Goal: Information Seeking & Learning: Stay updated

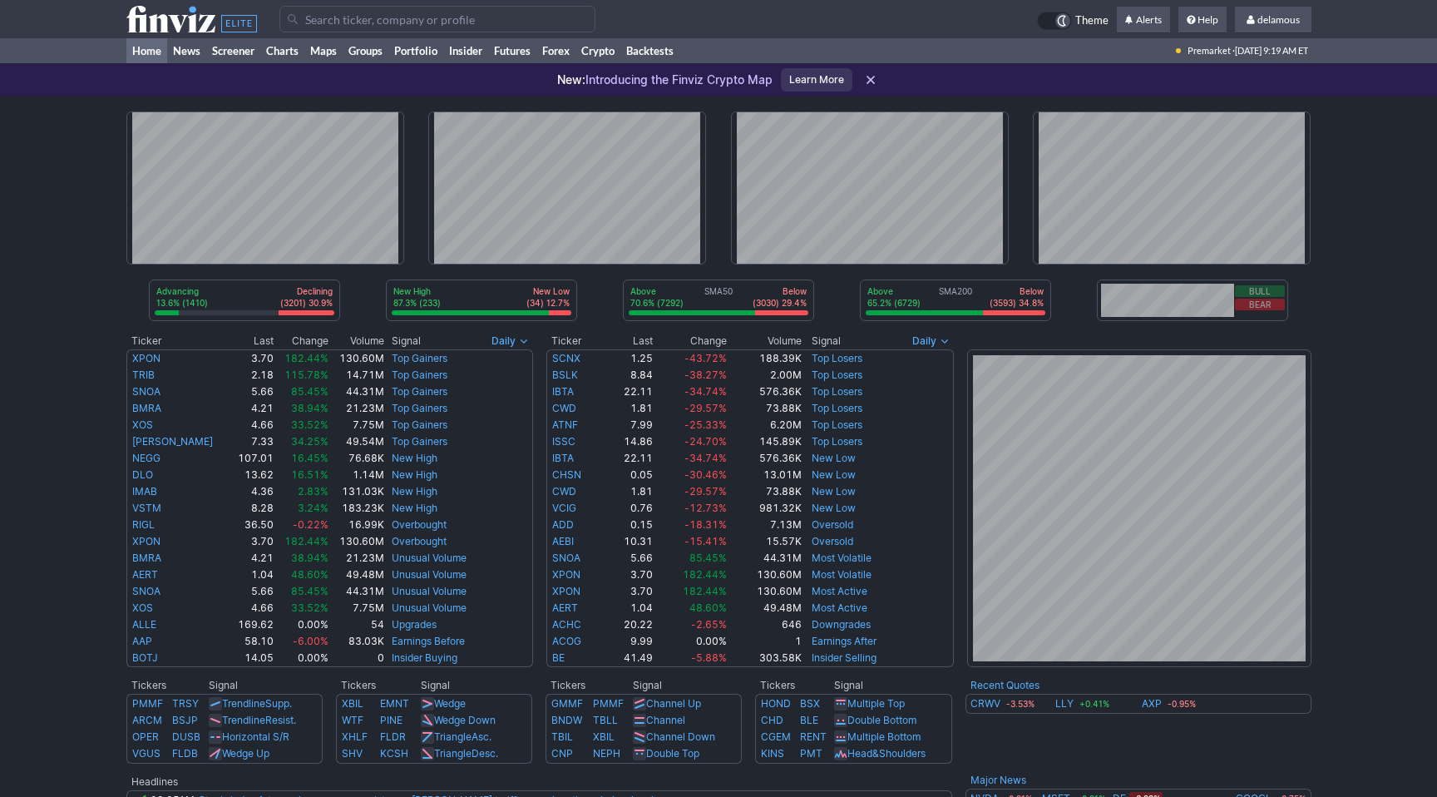
click at [1433, 535] on div "Advancing 13.6% (1410) Declining (3201) 30.9% New High 87.3% (233) New Low (34)…" at bounding box center [718, 689] width 1437 height 1187
click at [1396, 600] on div "Advancing 13.6% (1410) Declining (3201) 30.9% New High 87.3% (233) New Low (34)…" at bounding box center [718, 689] width 1437 height 1187
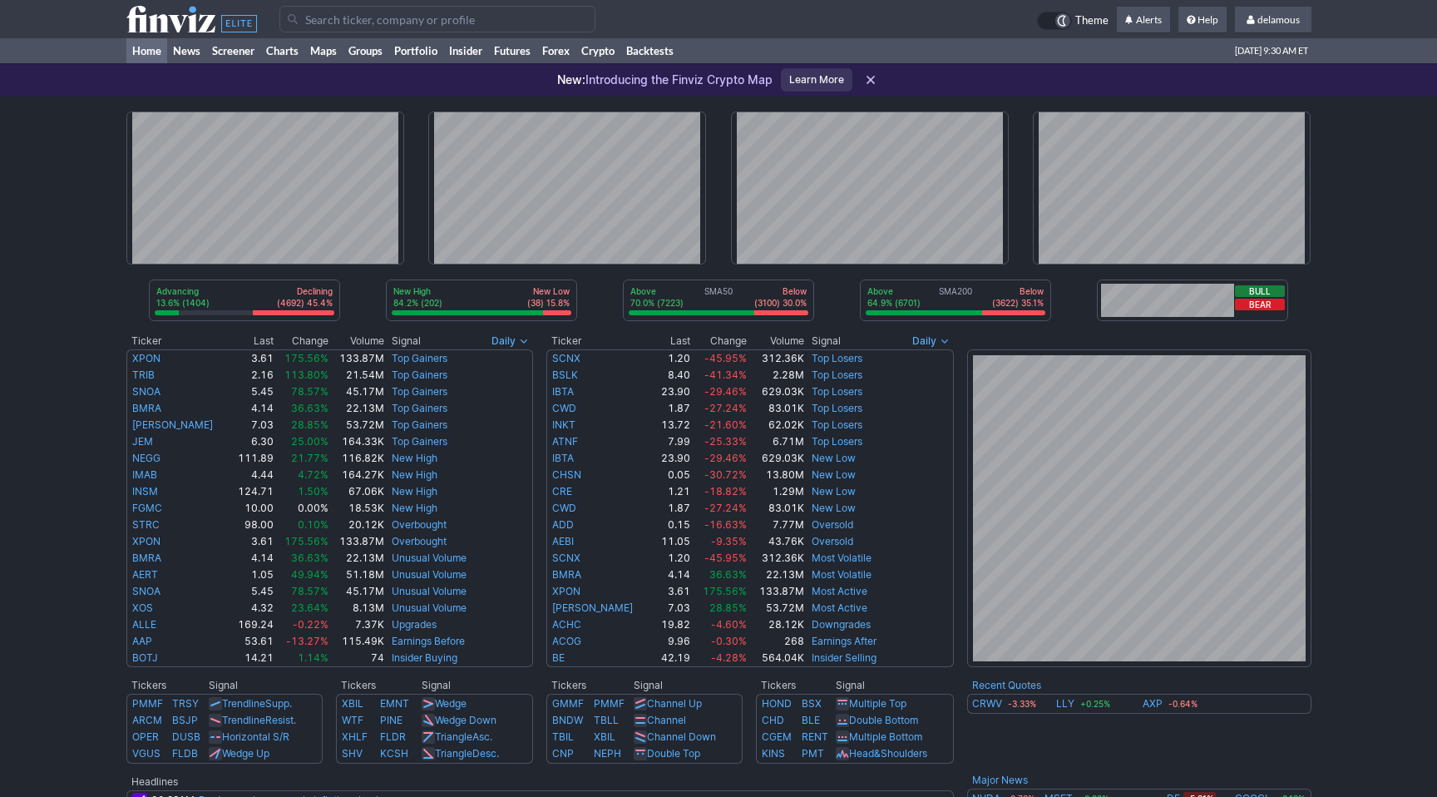
click at [71, 241] on div "Advancing 13.6% (1404) Declining (4692) 45.4% New High 84.2% (202) New Low (38)…" at bounding box center [718, 689] width 1437 height 1187
click at [37, 242] on div "Advancing 13.6% (1404) Declining (4692) 45.4% New High 84.2% (202) New Low (38)…" at bounding box center [718, 689] width 1437 height 1187
click at [72, 162] on div "Advancing 16.8% (1738) Declining (7445) 72.0% New High 76.7% (115) New Low (35)…" at bounding box center [718, 689] width 1437 height 1187
